Goal: Communication & Community: Ask a question

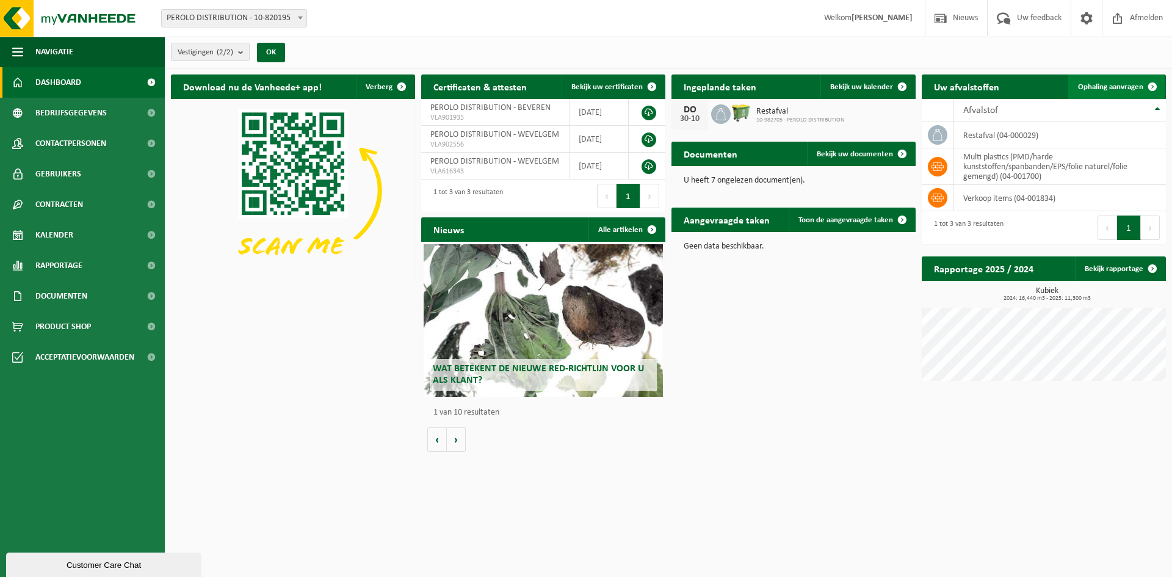
click at [1127, 83] on span "Ophaling aanvragen" at bounding box center [1110, 87] width 65 height 8
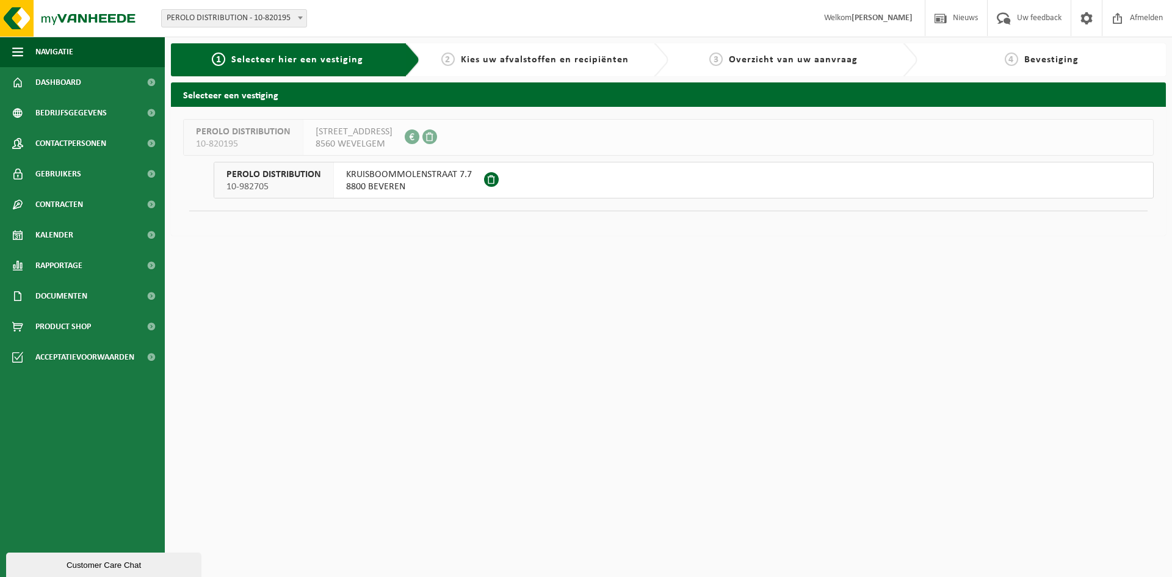
click at [425, 175] on span "KRUISBOOMMOLENSTRAAT 7.7" at bounding box center [409, 174] width 126 height 12
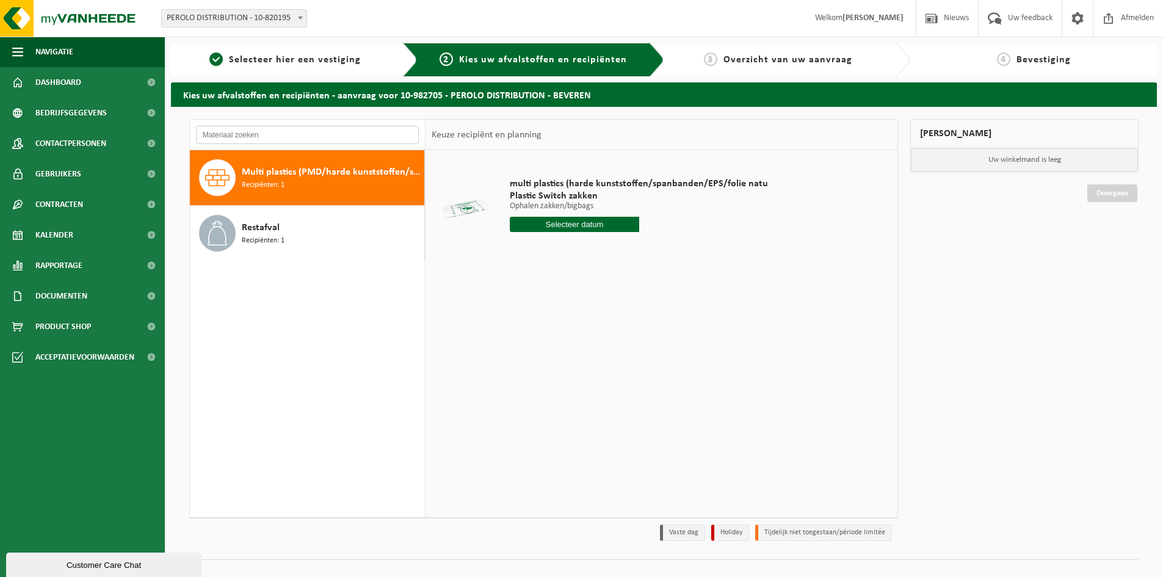
click at [325, 137] on input "text" at bounding box center [307, 135] width 223 height 18
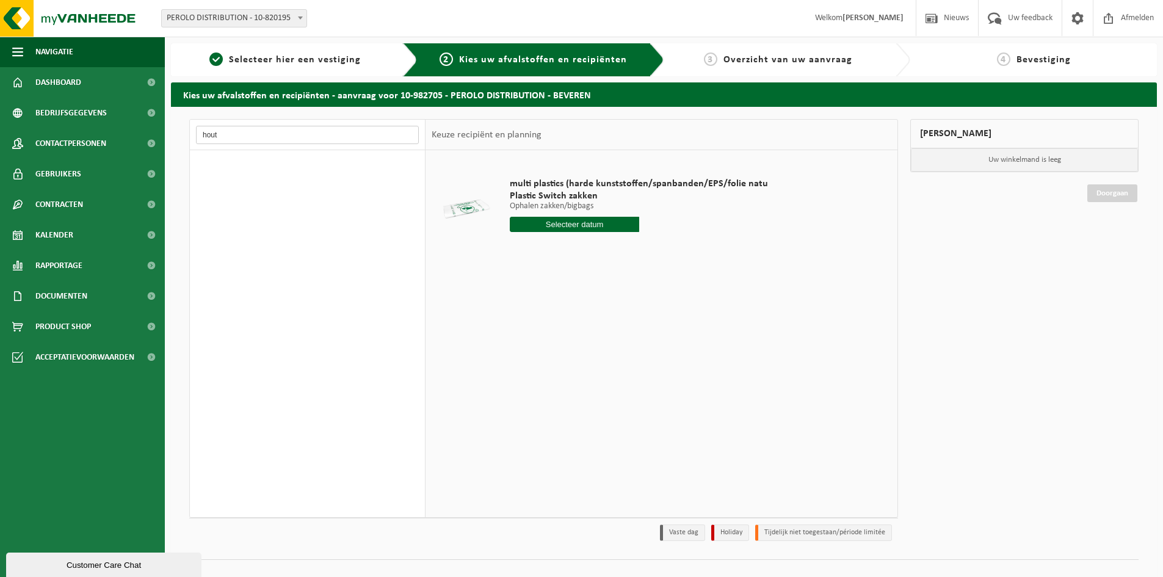
type input "hout"
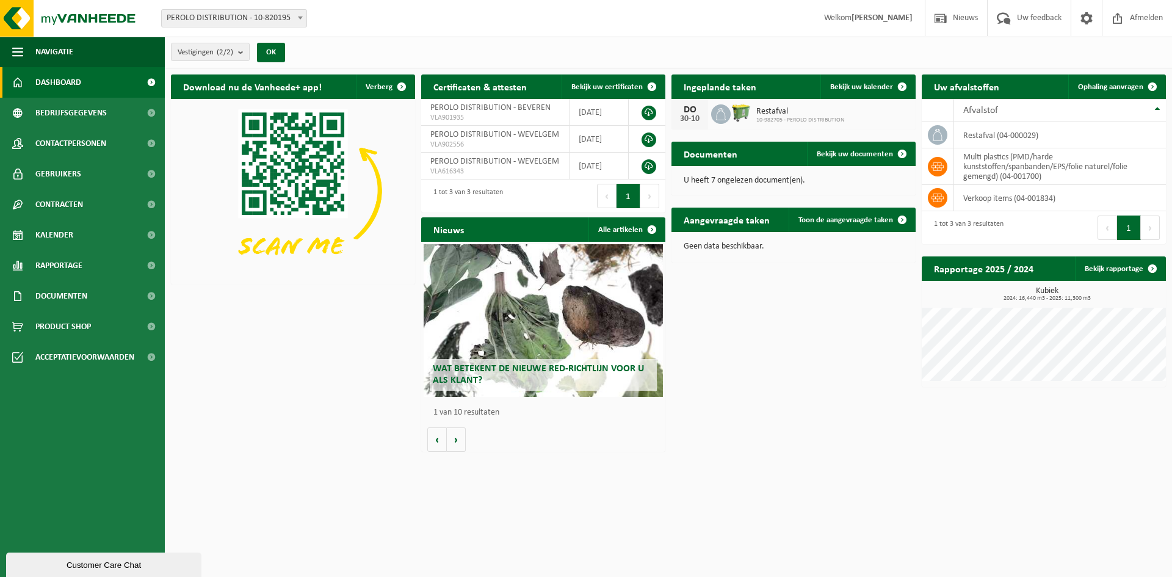
click at [540, 364] on span "Wat betekent de nieuwe RED-richtlijn voor u als klant?" at bounding box center [538, 374] width 211 height 21
click at [598, 106] on td "2025-05-15" at bounding box center [599, 112] width 60 height 27
click at [1000, 106] on div "Afvalstof" at bounding box center [1056, 111] width 187 height 10
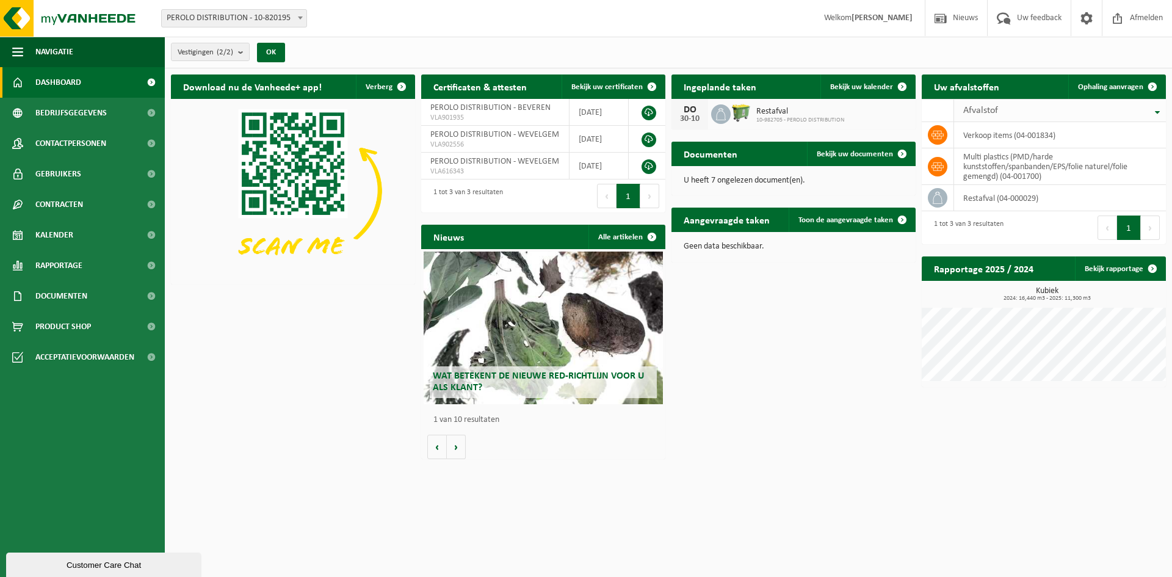
click at [1000, 106] on div "Afvalstof" at bounding box center [1056, 111] width 187 height 10
click at [78, 214] on span "Contracten" at bounding box center [59, 204] width 48 height 31
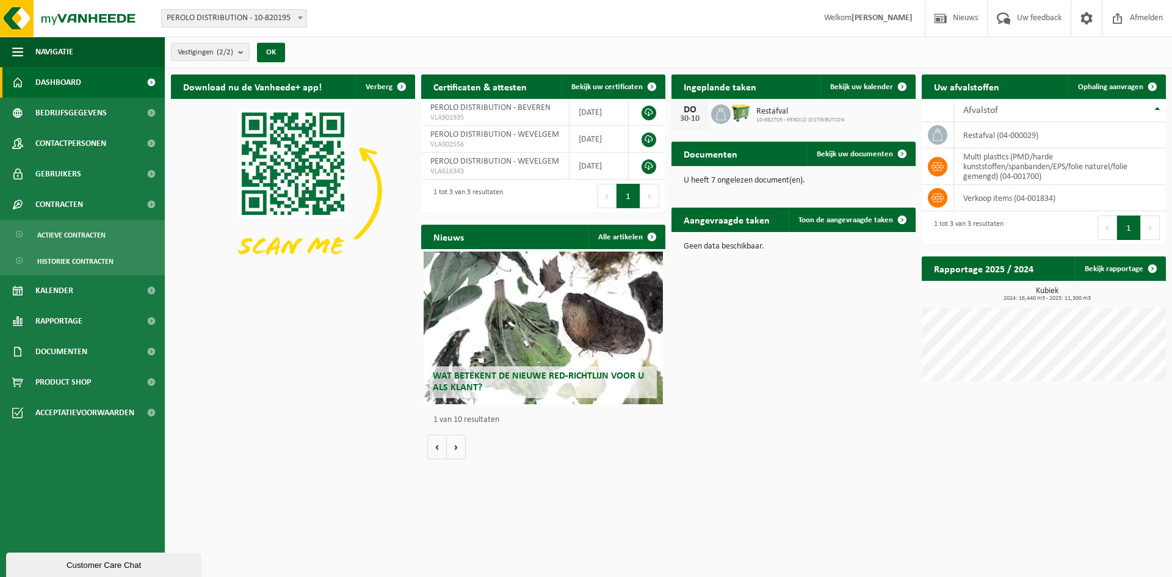
click at [184, 278] on img at bounding box center [293, 190] width 244 height 183
click at [74, 290] on link "Kalender" at bounding box center [82, 290] width 165 height 31
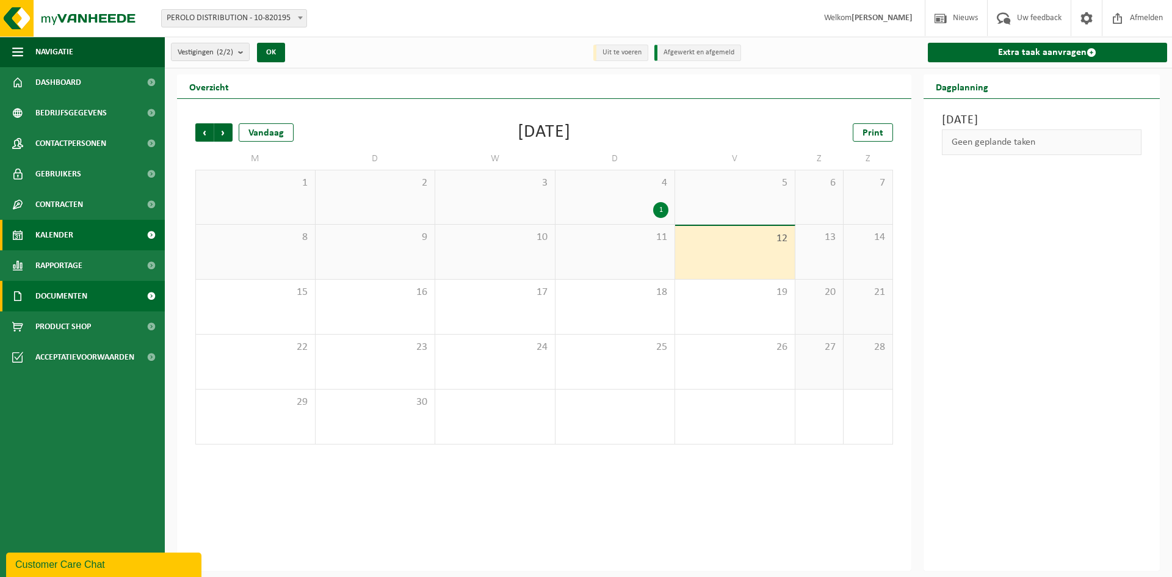
click at [81, 294] on span "Documenten" at bounding box center [61, 296] width 52 height 31
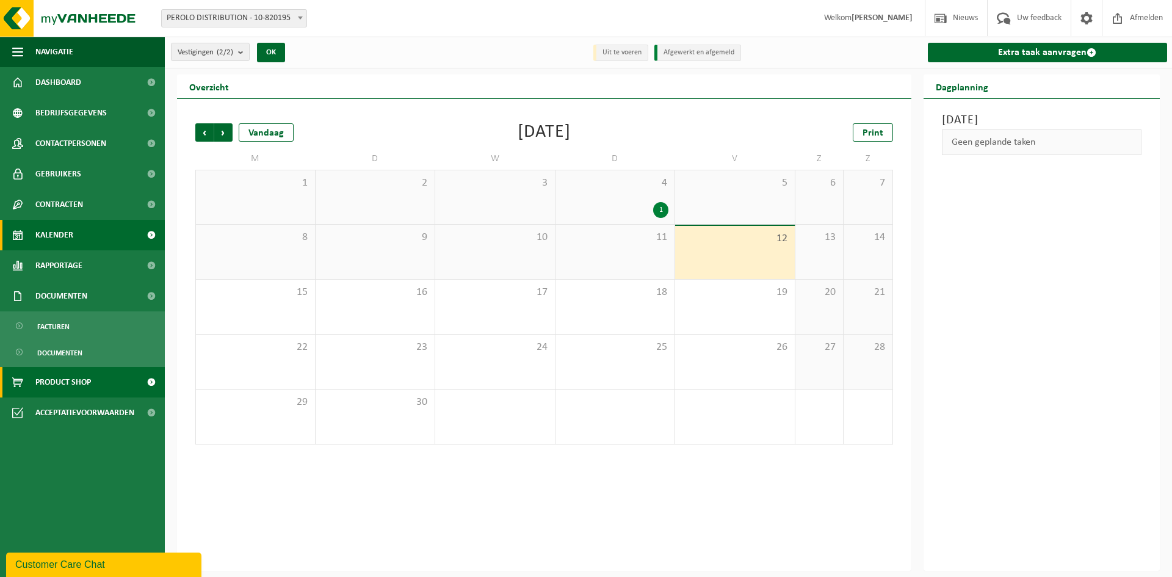
click at [76, 374] on span "Product Shop" at bounding box center [63, 382] width 56 height 31
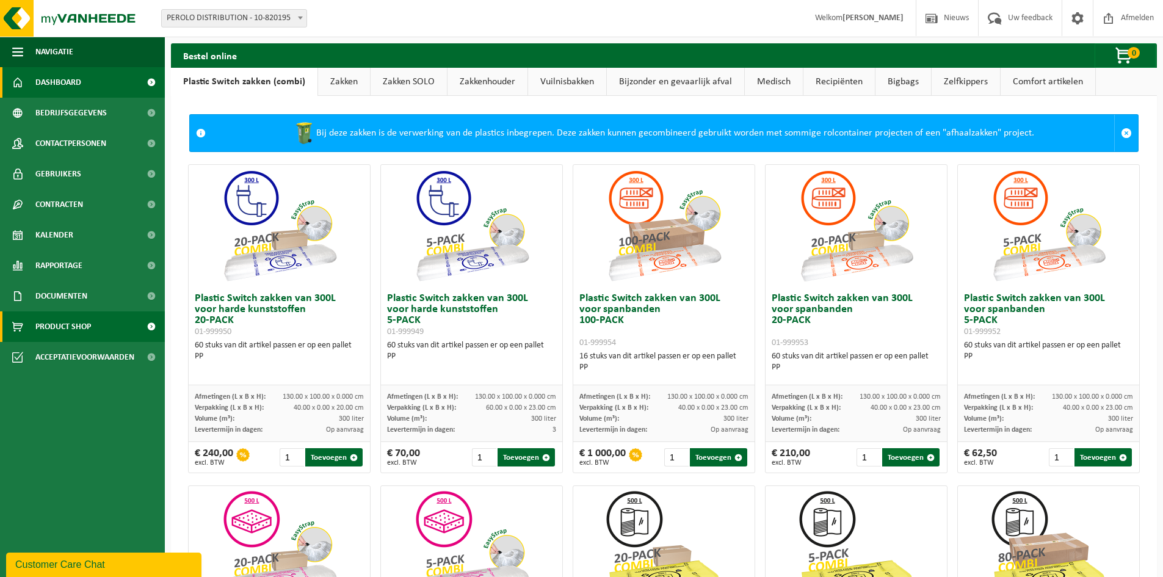
click at [50, 82] on span "Dashboard" at bounding box center [58, 82] width 46 height 31
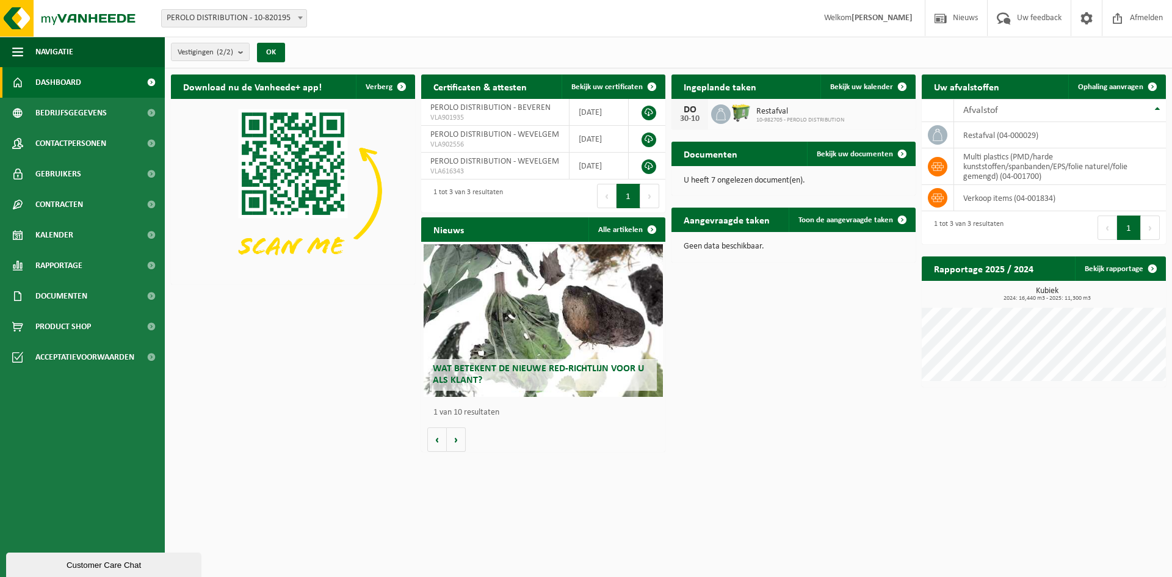
click at [188, 568] on div "Customer Care Chat" at bounding box center [103, 564] width 177 height 9
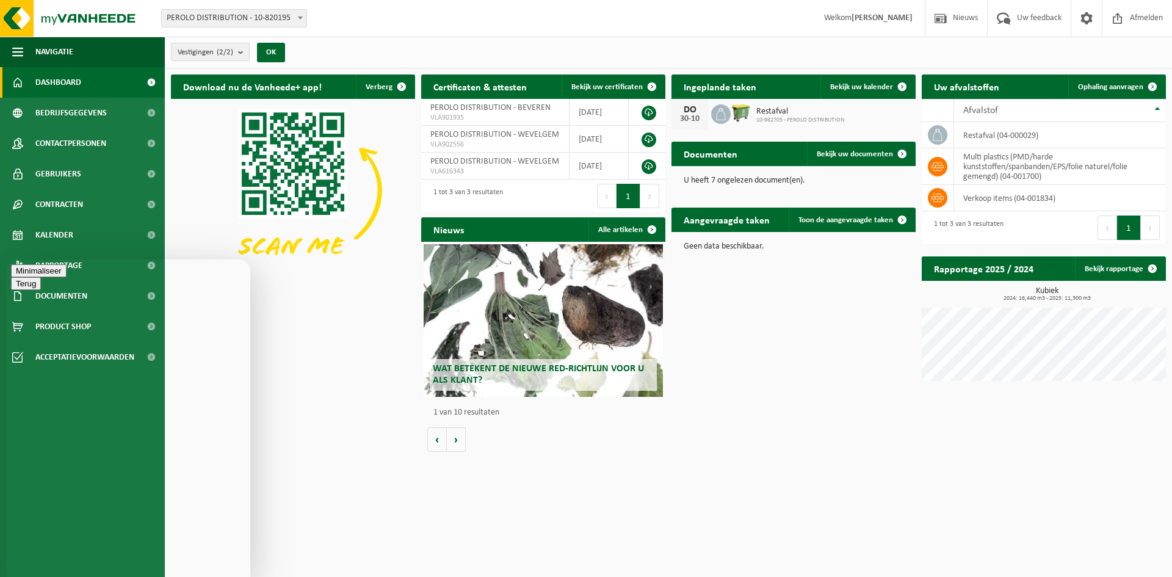
type textarea "kunnen wij ook hout laten ophalen?"
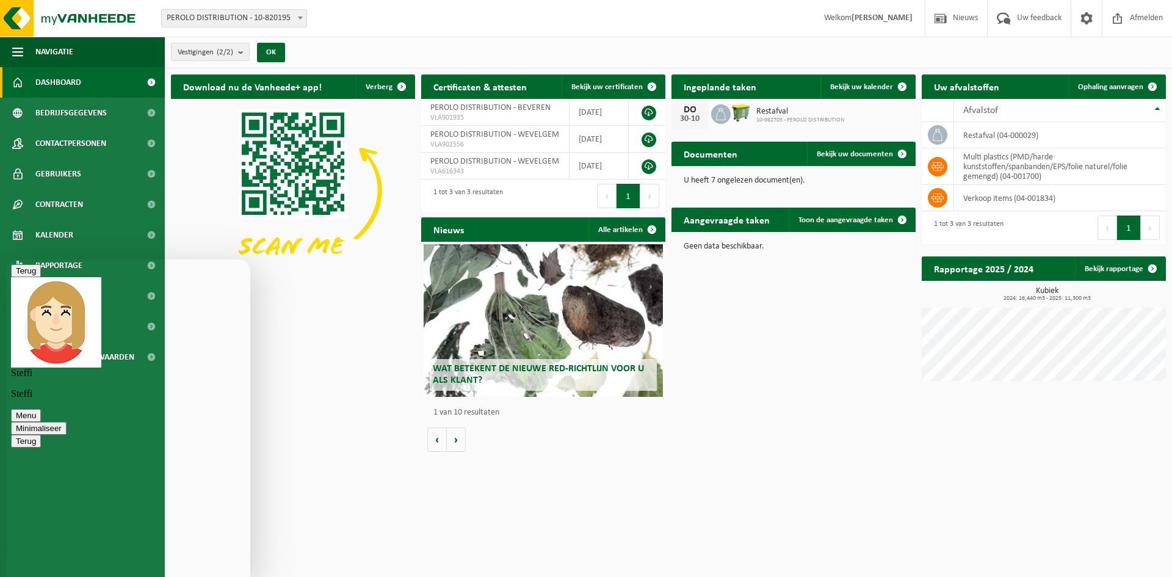
type textarea "o"
type textarea "ok, bedankt"
click at [67, 422] on button "Minimaliseer" at bounding box center [39, 428] width 56 height 13
